Goal: Entertainment & Leisure: Consume media (video, audio)

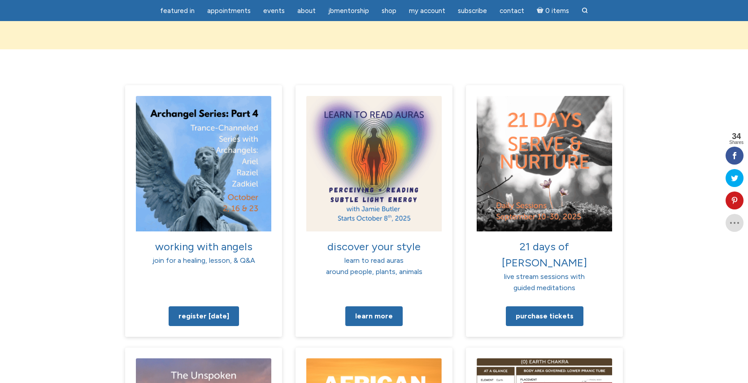
scroll to position [753, 0]
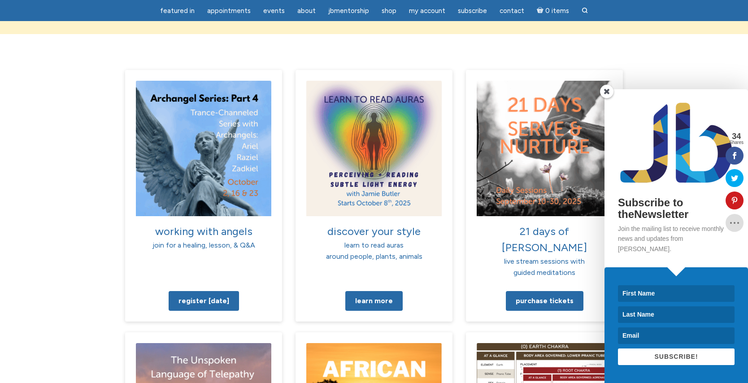
click at [605, 98] on span at bounding box center [606, 91] width 13 height 13
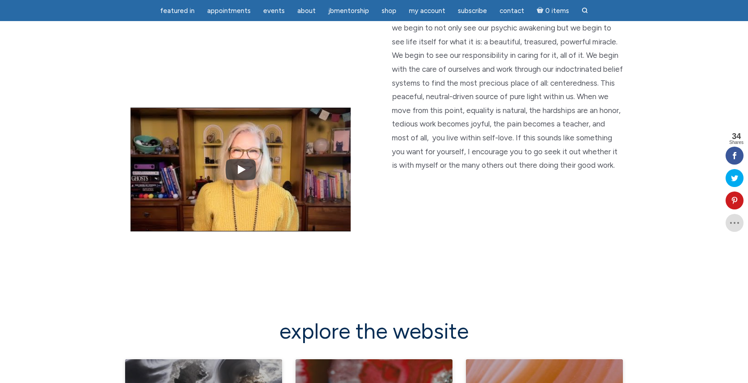
scroll to position [1628, 0]
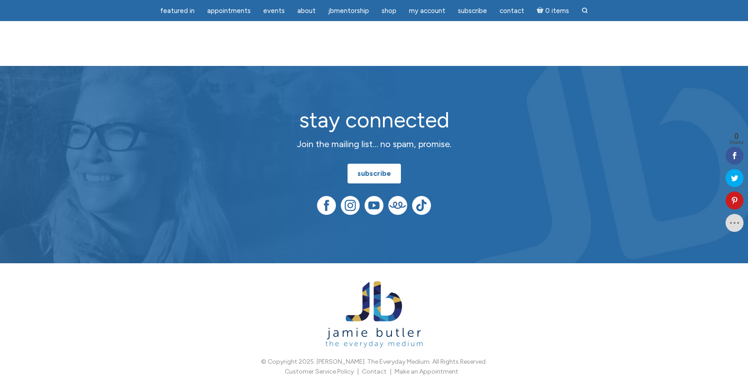
scroll to position [1060, 0]
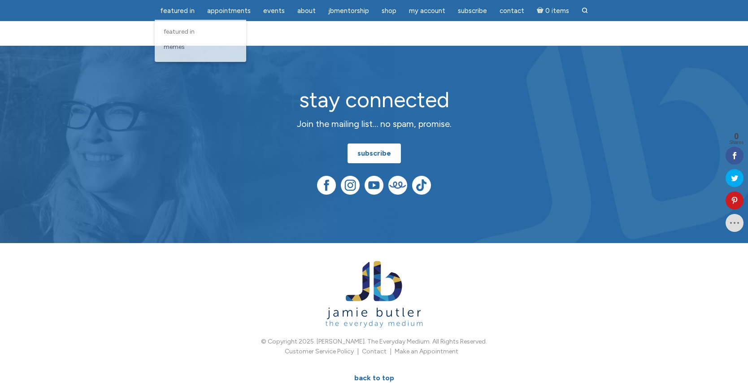
click at [192, 1] on ul "featured in featured in Memes Appointments Book a Lecture/Class How I Read Half…" at bounding box center [374, 10] width 748 height 21
click at [187, 6] on link "featured in" at bounding box center [177, 10] width 45 height 17
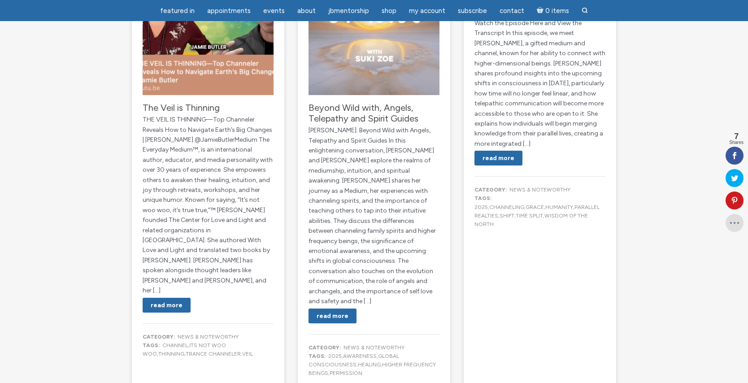
scroll to position [192, 0]
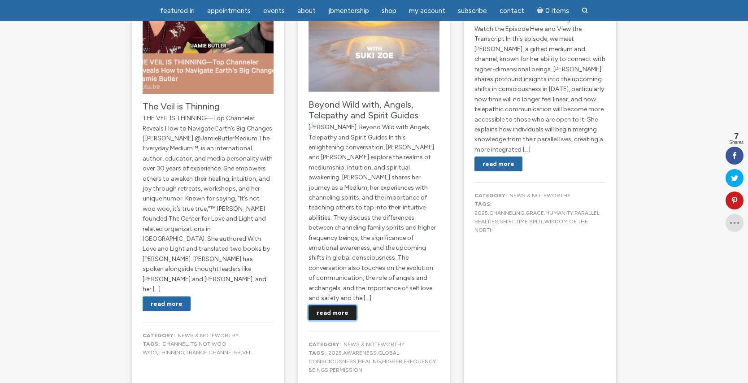
click at [339, 305] on link "Read More" at bounding box center [332, 312] width 48 height 15
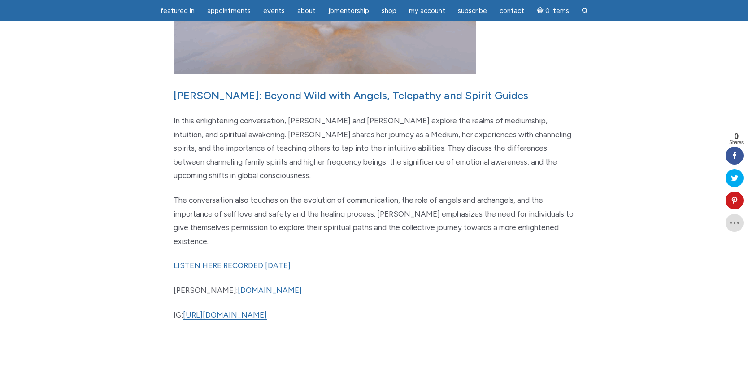
scroll to position [385, 0]
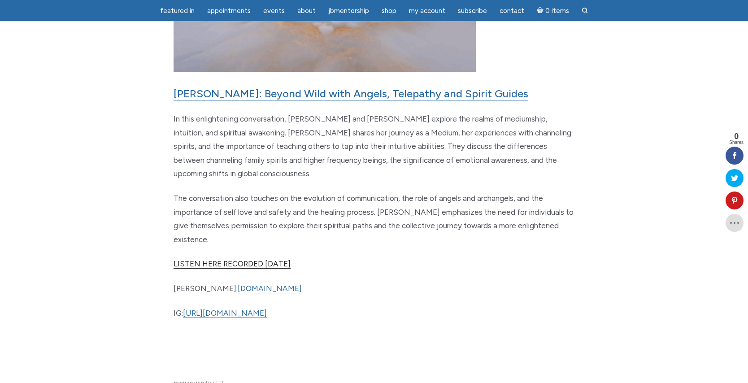
click at [283, 259] on link "LISTEN HERE RECORDED JULY 19TH, 2025" at bounding box center [232, 263] width 117 height 9
